Goal: Navigation & Orientation: Find specific page/section

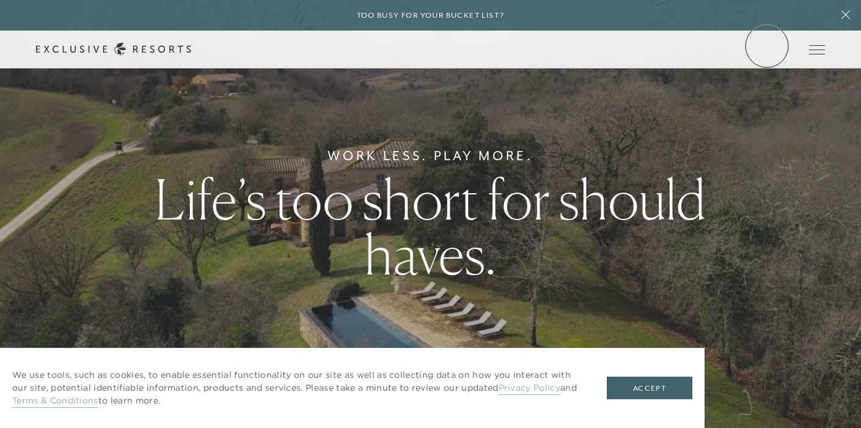
click at [0, 0] on link "Member Login" at bounding box center [0, 0] width 0 height 0
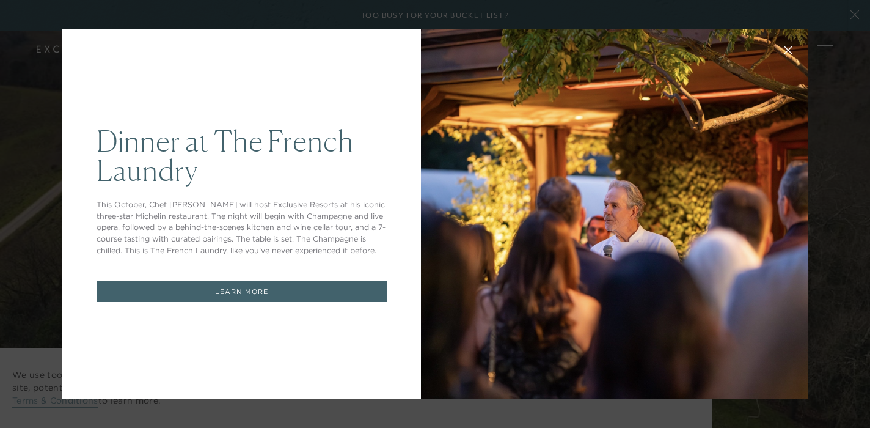
click at [784, 50] on icon at bounding box center [788, 50] width 9 height 9
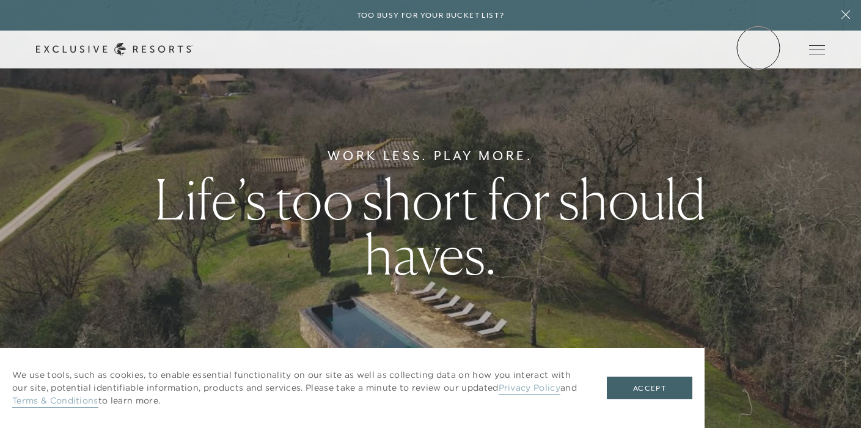
click at [0, 0] on link "Member Login" at bounding box center [0, 0] width 0 height 0
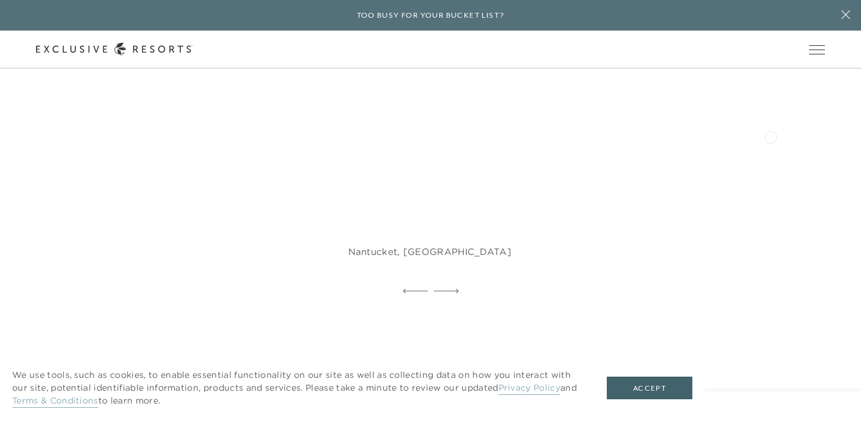
scroll to position [1049, 0]
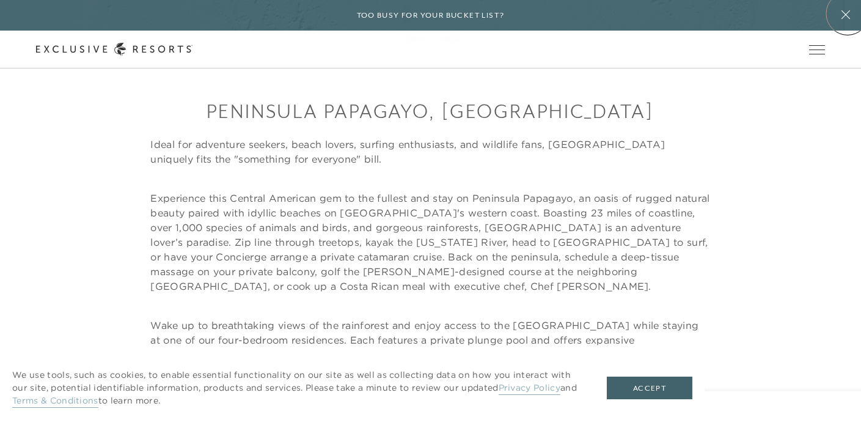
click at [848, 14] on icon at bounding box center [846, 14] width 9 height 9
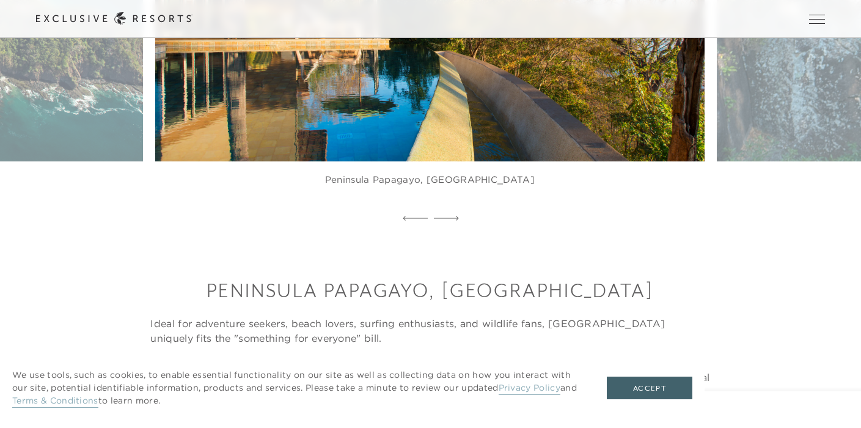
scroll to position [768, 0]
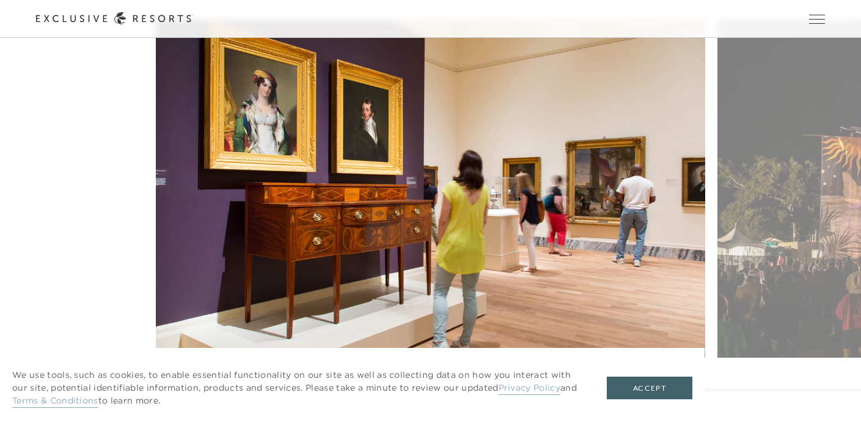
scroll to position [1954, 0]
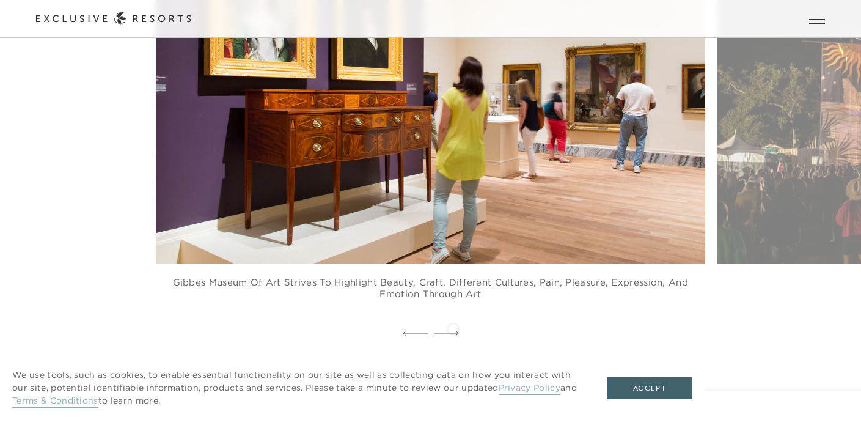
click at [453, 331] on icon at bounding box center [446, 333] width 25 height 5
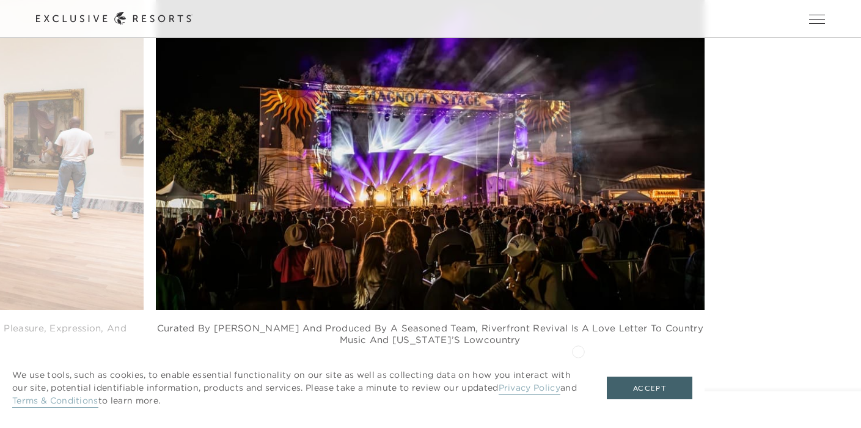
scroll to position [2072, 0]
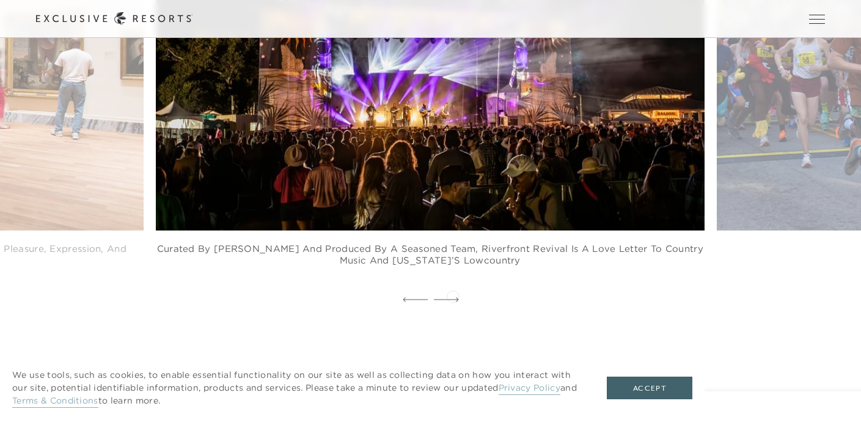
click at [453, 297] on icon at bounding box center [446, 299] width 25 height 5
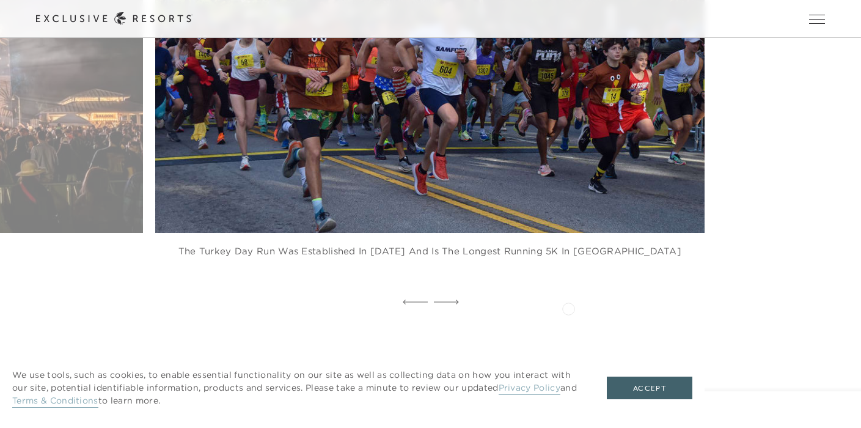
scroll to position [2098, 0]
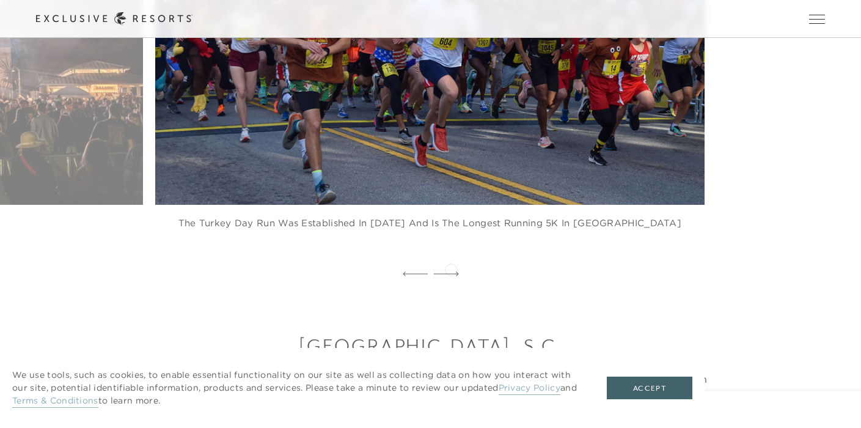
click at [451, 271] on icon at bounding box center [446, 273] width 25 height 5
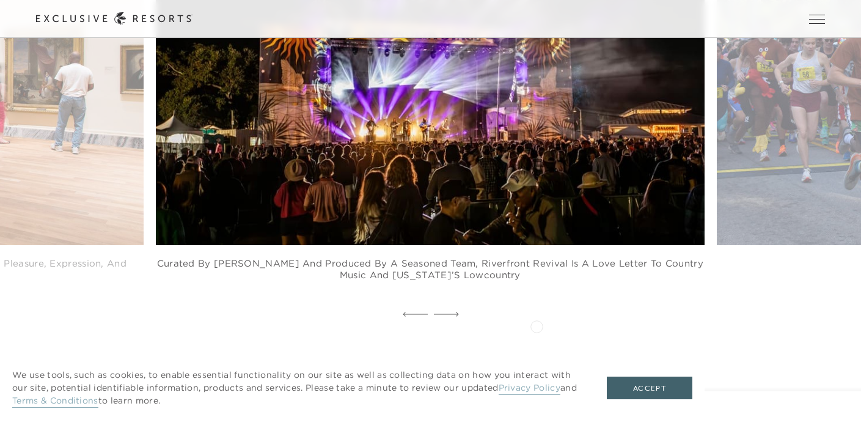
scroll to position [2056, 0]
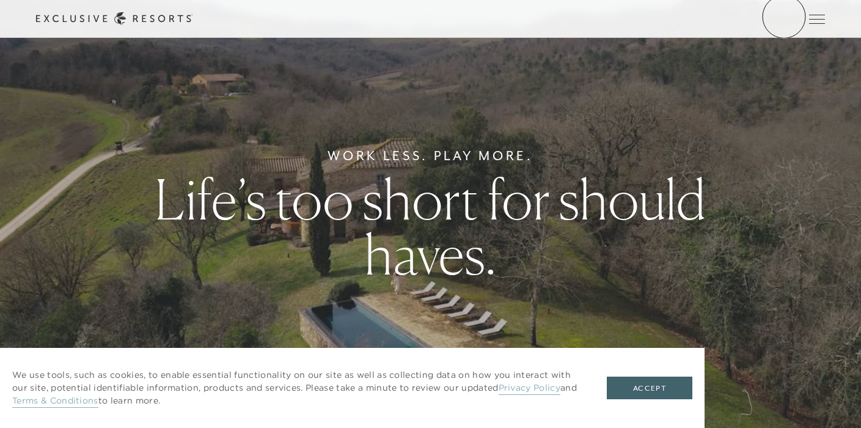
click at [0, 0] on link "Member Login" at bounding box center [0, 0] width 0 height 0
